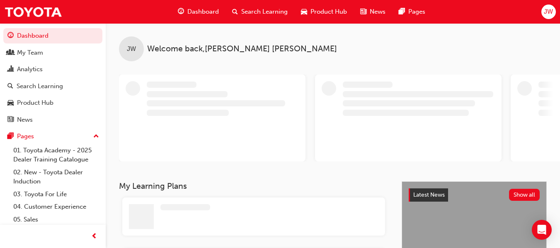
click at [548, 14] on span "JW" at bounding box center [548, 12] width 9 height 10
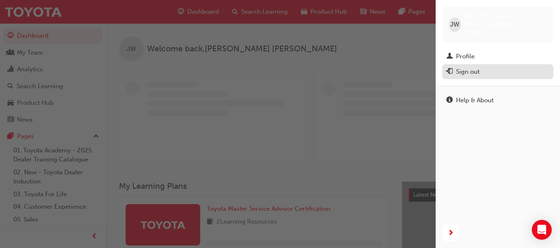
click at [479, 68] on div "Sign out" at bounding box center [468, 72] width 24 height 10
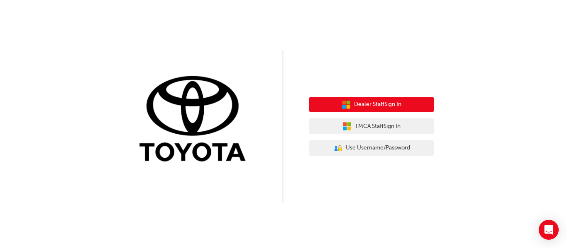
click at [376, 100] on button "Dealer Staff Sign In" at bounding box center [371, 105] width 124 height 16
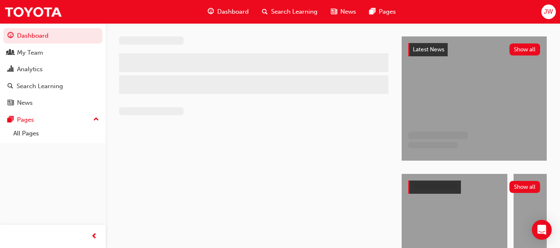
click at [549, 12] on span "JW" at bounding box center [548, 12] width 9 height 10
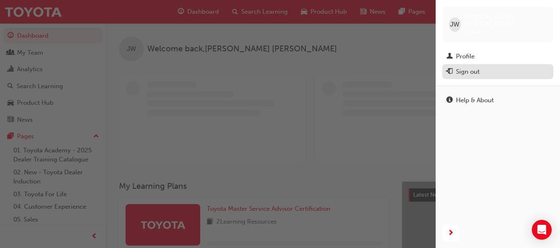
click at [472, 64] on button "Sign out" at bounding box center [498, 71] width 111 height 15
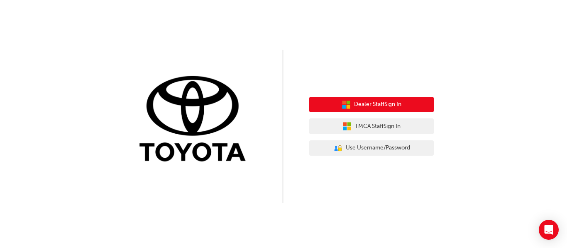
click at [351, 108] on button "Dealer Staff Sign In" at bounding box center [371, 105] width 124 height 16
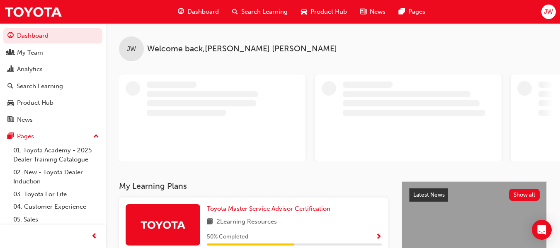
click at [549, 15] on span "JW" at bounding box center [548, 12] width 9 height 10
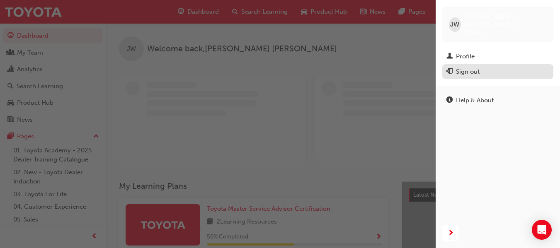
click at [463, 67] on div "Sign out" at bounding box center [468, 72] width 24 height 10
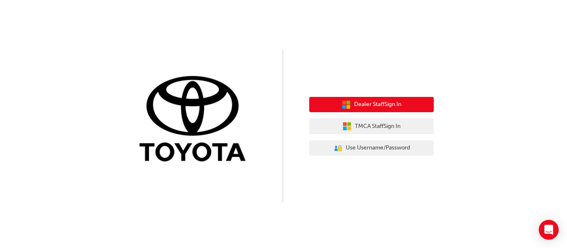
click at [375, 108] on span "Dealer Staff Sign In" at bounding box center [377, 105] width 47 height 10
